Goal: Task Accomplishment & Management: Complete application form

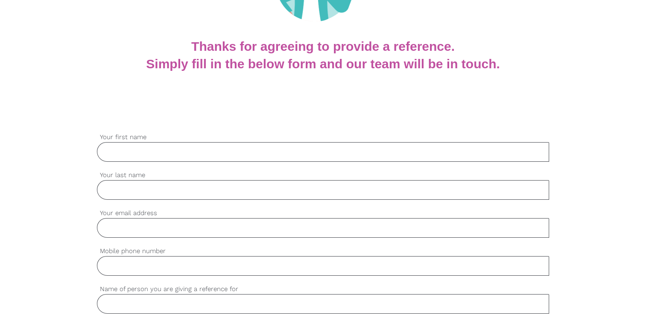
scroll to position [142, 0]
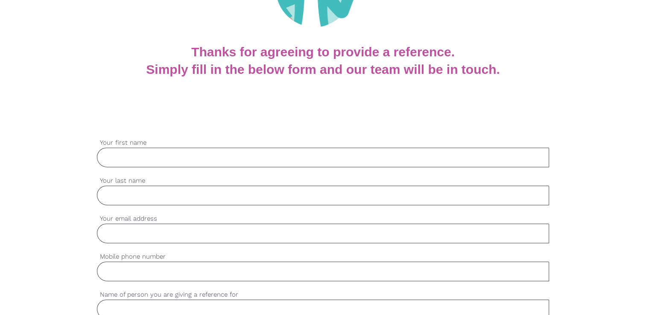
click at [211, 158] on input "Your first name" at bounding box center [323, 158] width 452 height 20
type input "[PERSON_NAME]"
click at [106, 193] on input "Your last name" at bounding box center [323, 196] width 452 height 20
click at [135, 201] on input "Your last name" at bounding box center [323, 196] width 452 height 20
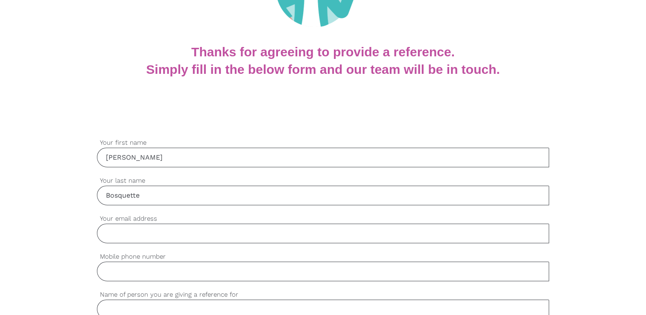
type input "Bosquette"
click at [130, 236] on input "Your email address" at bounding box center [323, 234] width 452 height 20
type input "[EMAIL_ADDRESS][DOMAIN_NAME]"
click at [158, 274] on input "Mobile phone number" at bounding box center [323, 272] width 452 height 20
click at [157, 271] on input "Mobile phone number" at bounding box center [323, 272] width 452 height 20
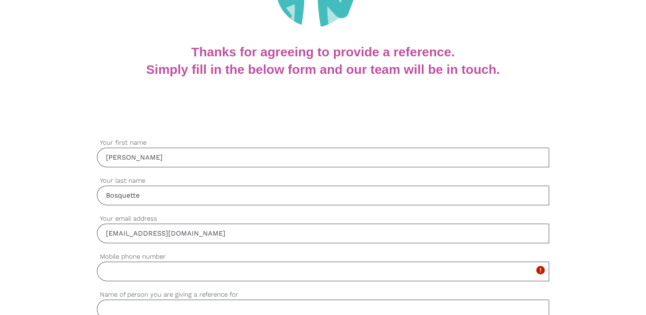
paste input "0407 931 581"
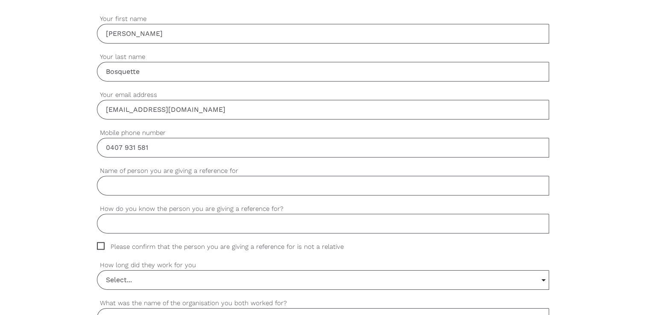
scroll to position [267, 0]
type input "0407 931 581"
click at [249, 182] on input "Name of person you are giving a reference for" at bounding box center [323, 185] width 452 height 20
type input "A"
type input "[PERSON_NAME]"
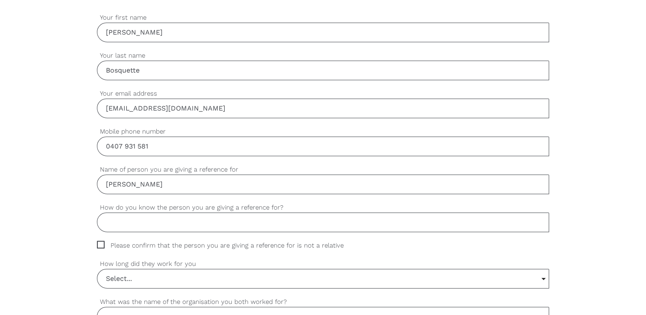
click at [243, 220] on input "How do you know the person you are giving a reference for?" at bounding box center [323, 223] width 452 height 20
type input "K"
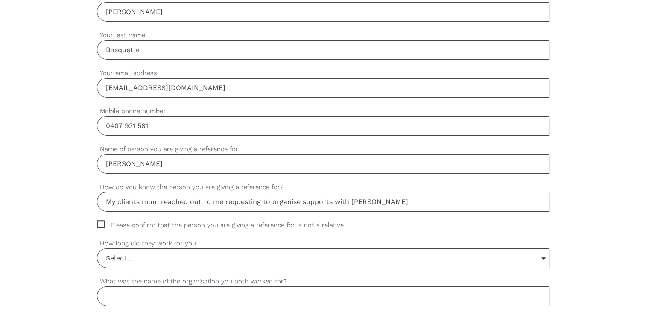
scroll to position [292, 0]
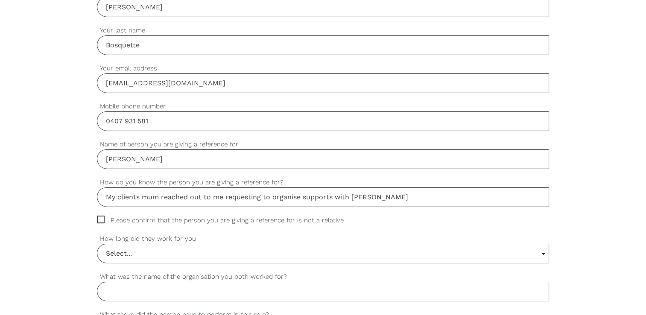
type input "My clients mum reached out to me requesting to organise supports with [PERSON_N…"
click at [99, 219] on span "Please confirm that the person you are giving a reference for is not a relative" at bounding box center [228, 221] width 263 height 10
click at [99, 219] on input "Please confirm that the person you are giving a reference for is not a relative" at bounding box center [100, 219] width 6 height 6
checkbox input "true"
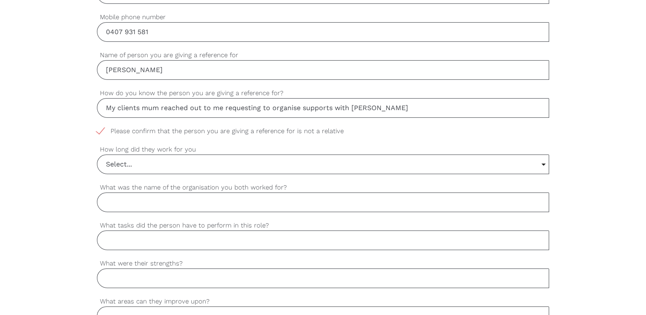
scroll to position [383, 0]
click at [236, 162] on input "Select..." at bounding box center [322, 162] width 451 height 19
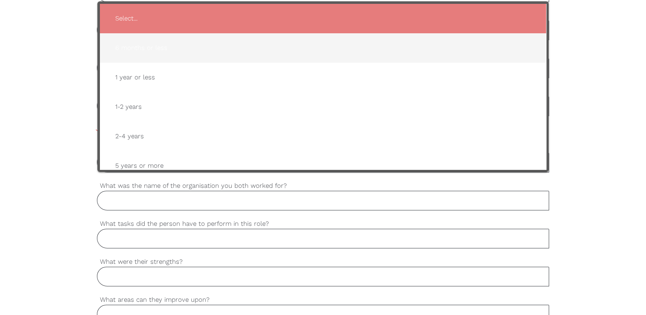
click at [165, 47] on span "6 months or less" at bounding box center [322, 48] width 429 height 21
type input "6 months or less"
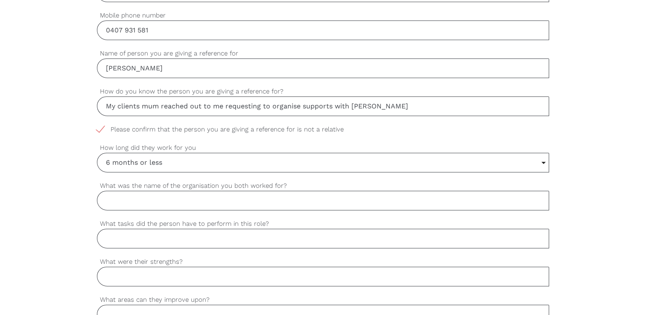
click at [143, 204] on input "What was the name of the organisation you both worked for?" at bounding box center [323, 201] width 452 height 20
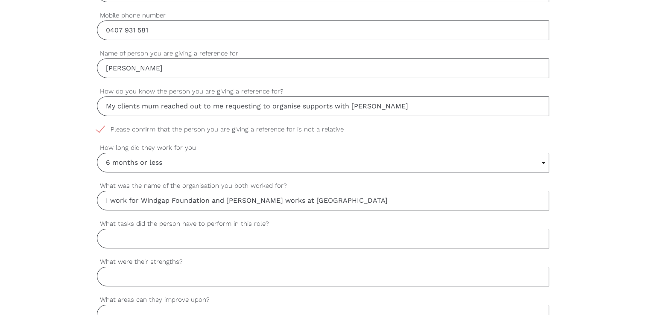
type input "I work for Windgap Foundation and [PERSON_NAME] works at [GEOGRAPHIC_DATA]"
click at [38, 222] on div "settings [PERSON_NAME] Your first name settings Bosquette Your last name settin…" at bounding box center [323, 281] width 646 height 802
click at [157, 234] on input "What tasks did the person have to perform in this role?" at bounding box center [323, 239] width 452 height 20
paste input "driving clients to appointments and events, supporting them in daily routines, …"
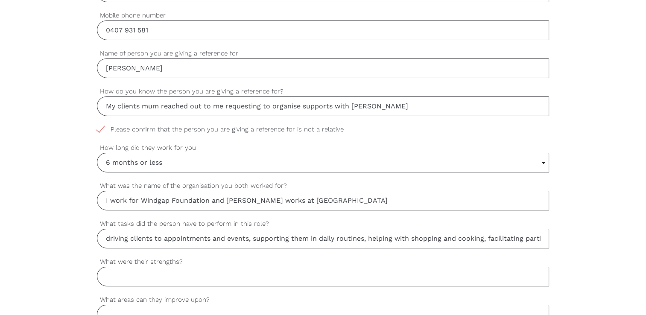
scroll to position [0, 427]
drag, startPoint x: 539, startPoint y: 238, endPoint x: 323, endPoint y: 245, distance: 216.6
click at [323, 245] on input "driving clients to appointments and events, supporting them in daily routines, …" at bounding box center [323, 239] width 452 height 20
click at [468, 238] on input "driving clients to appointments and events, supporting them in daily routines, …" at bounding box center [323, 239] width 452 height 20
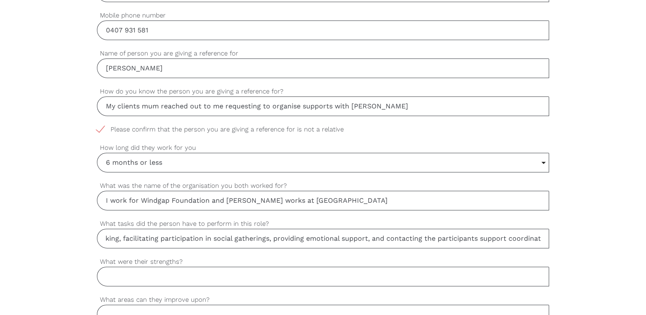
scroll to position [0, 372]
type input "driving clients to appointments and events, supporting them in daily routines, …"
click at [154, 277] on input "What were their strengths?" at bounding box center [323, 277] width 452 height 20
click at [284, 277] on input "Strong communication, empathy, flexibility, problem- solving" at bounding box center [323, 277] width 452 height 20
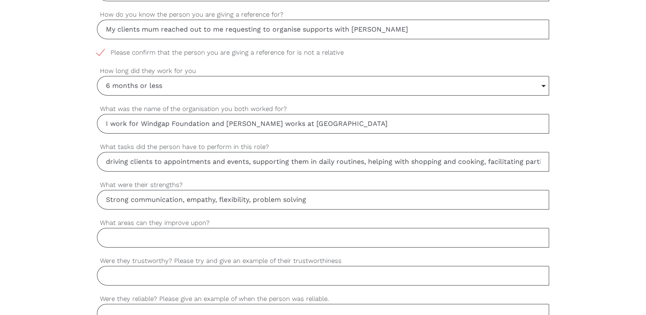
scroll to position [461, 0]
click at [336, 201] on input "Strong communication, empathy, flexibility, problem solving" at bounding box center [323, 199] width 452 height 20
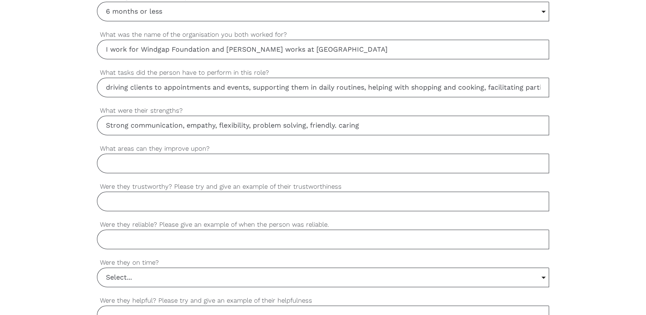
scroll to position [536, 0]
type input "Strong communication, empathy, flexibility, problem solving, friendly. caring"
click at [302, 240] on input "Were they reliable? Please give an example of when the person was reliable." at bounding box center [323, 238] width 452 height 20
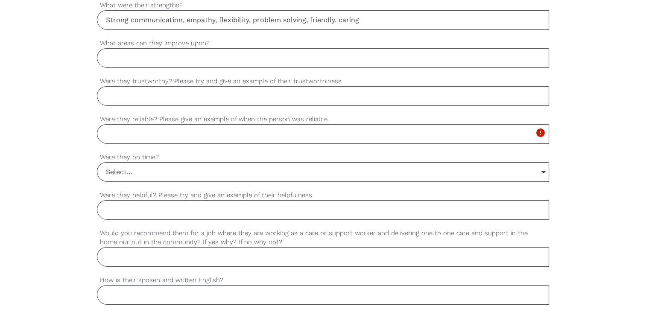
scroll to position [669, 0]
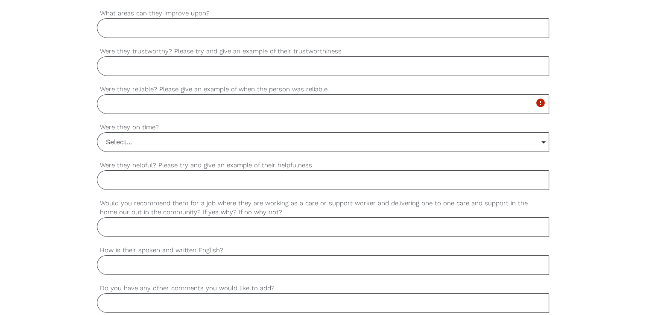
click at [244, 143] on input "Select..." at bounding box center [322, 142] width 451 height 19
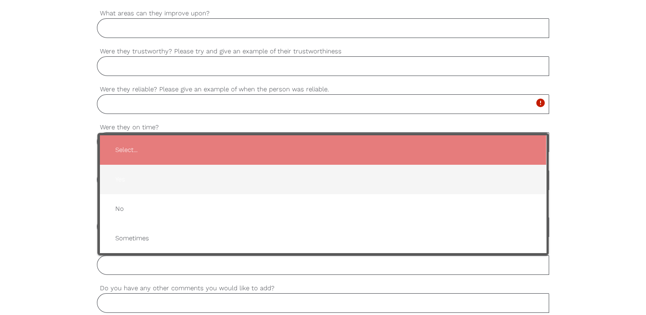
click at [214, 183] on span "Yes" at bounding box center [322, 179] width 429 height 21
type input "Yes"
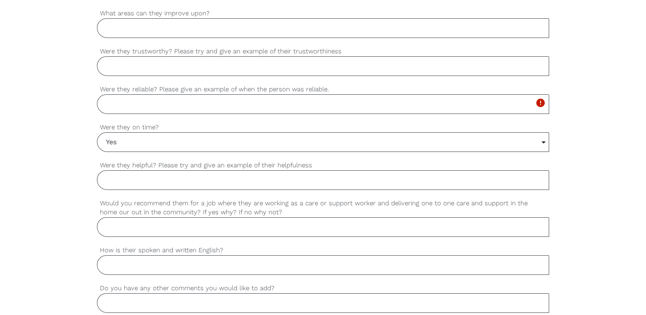
click at [142, 184] on input "Were they helpful? Please try and give an example of their helpfulness" at bounding box center [323, 180] width 452 height 20
paste input "collaboration with team members"
click at [109, 181] on input "collaboration with team members" at bounding box center [323, 180] width 452 height 20
click at [106, 176] on input "Collaboration with team members" at bounding box center [323, 180] width 452 height 20
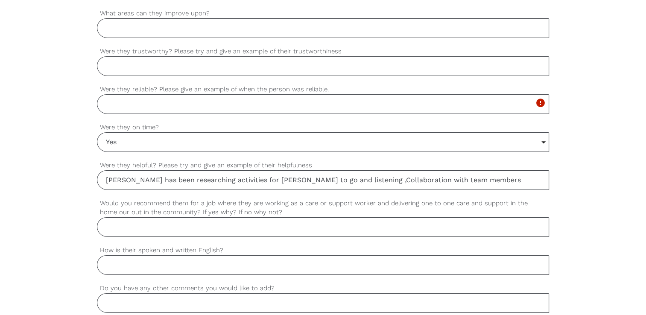
click at [383, 178] on input "[PERSON_NAME] has been researching activities for [PERSON_NAME] to go and liste…" at bounding box center [323, 180] width 452 height 20
drag, startPoint x: 441, startPoint y: 173, endPoint x: 388, endPoint y: 178, distance: 53.2
click at [388, 178] on input "[PERSON_NAME] has been researching activities for [PERSON_NAME] to go and liste…" at bounding box center [323, 180] width 452 height 20
type input "[PERSON_NAME] has been researching activities for [PERSON_NAME] to go and liste…"
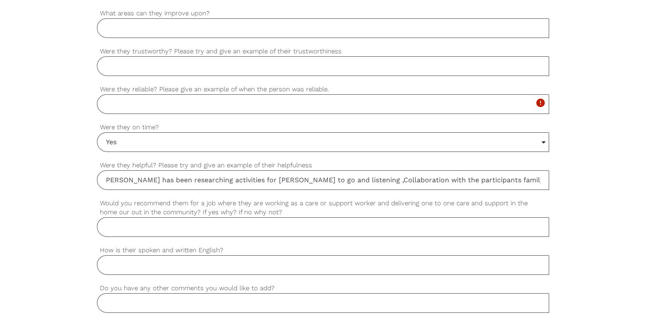
scroll to position [0, 0]
click at [362, 223] on input "Would you recommend them for a job where they are working as a care or support …" at bounding box center [323, 227] width 452 height 20
click at [323, 228] on input "Yes - Recommended by my participants mum [PERSON_NAME]" at bounding box center [323, 227] width 452 height 20
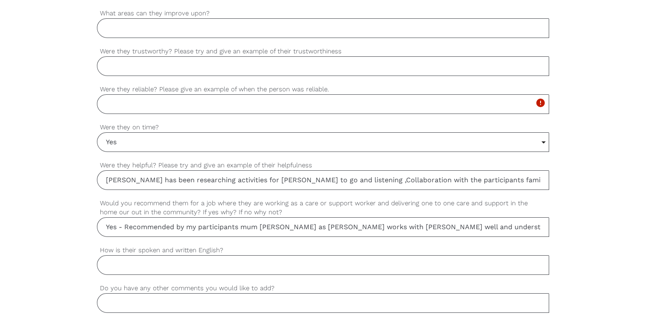
type input "Yes - Recommended by my participants mum [PERSON_NAME] as [PERSON_NAME] works w…"
click at [226, 105] on input "Were they reliable? Please give an example of when the person was reliable." at bounding box center [323, 104] width 452 height 20
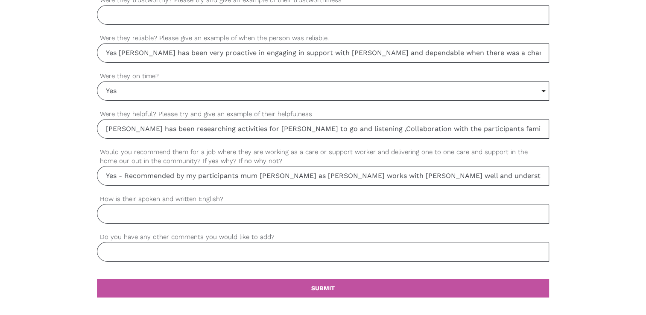
scroll to position [719, 0]
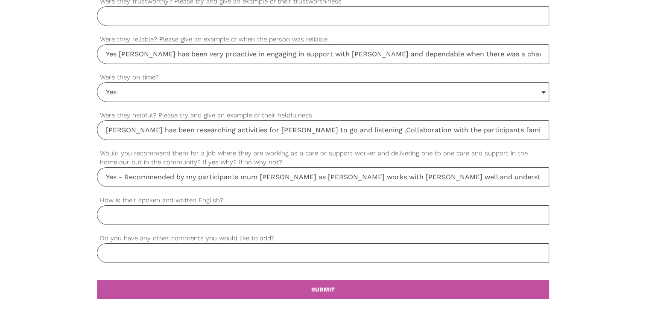
type input "Yes [PERSON_NAME] has been very proactive in engaging in support with [PERSON_N…"
click at [210, 211] on input "How is their spoken and written English?" at bounding box center [323, 215] width 452 height 20
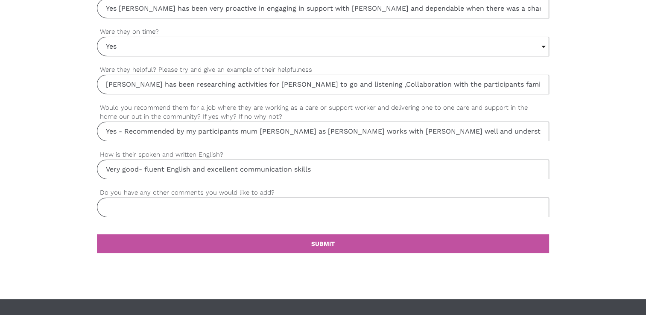
scroll to position [769, 0]
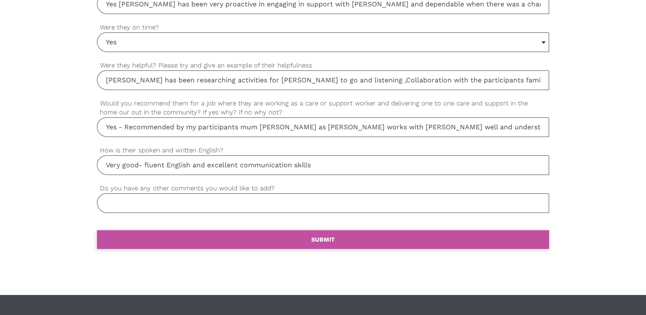
type input "Very good- fluent English and excellent communication skills"
click at [371, 233] on link "settings SUBMIT" at bounding box center [323, 239] width 452 height 19
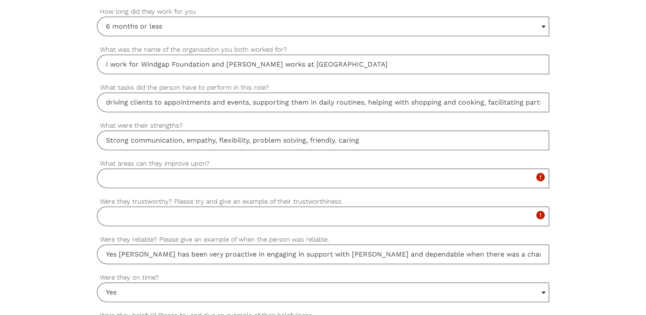
scroll to position [522, 0]
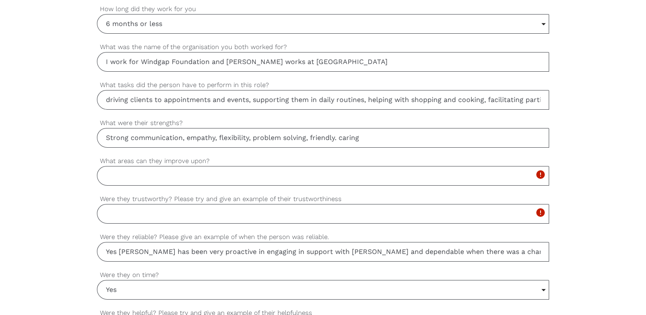
click at [228, 181] on input "What areas can they improve upon?" at bounding box center [323, 176] width 452 height 20
type input "No"
click at [208, 214] on input "Were they trustworthy? Please try and give an example of their trustworthiness" at bounding box center [323, 214] width 452 height 20
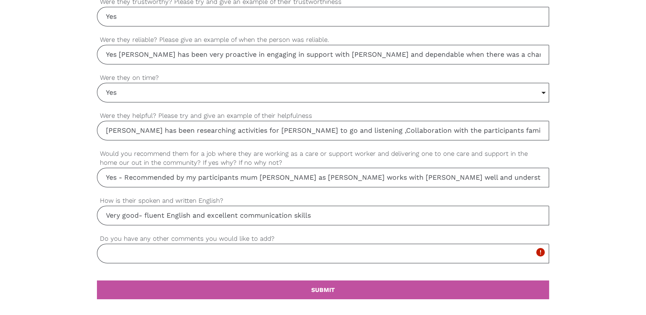
scroll to position [721, 0]
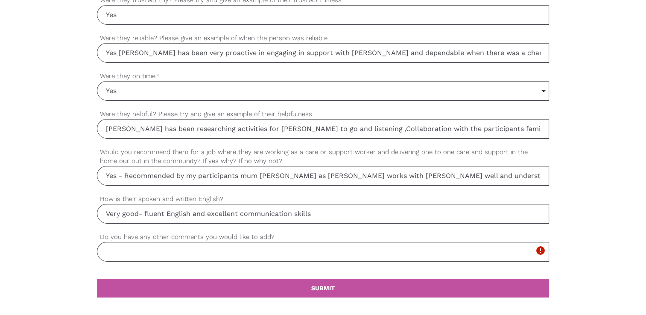
type input "Yes"
click at [258, 250] on input "Do you have any other comments you would like to add?" at bounding box center [323, 252] width 452 height 20
click at [269, 249] on input "I would like to book [PERSON_NAME] and [PERSON_NAME] in for ongoing fortnightly…" at bounding box center [323, 252] width 452 height 20
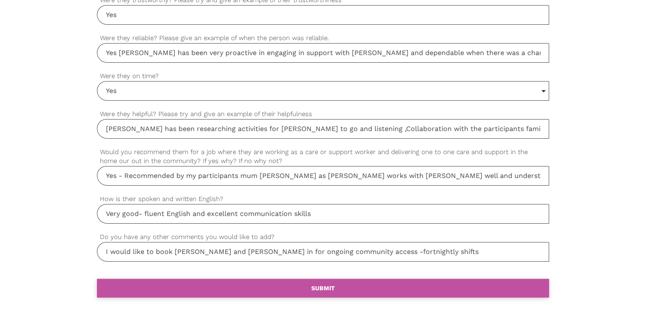
type input "I would like to book [PERSON_NAME] and [PERSON_NAME] in for ongoing community a…"
click at [311, 285] on b "SUBMIT" at bounding box center [322, 288] width 23 height 7
